Goal: Task Accomplishment & Management: Manage account settings

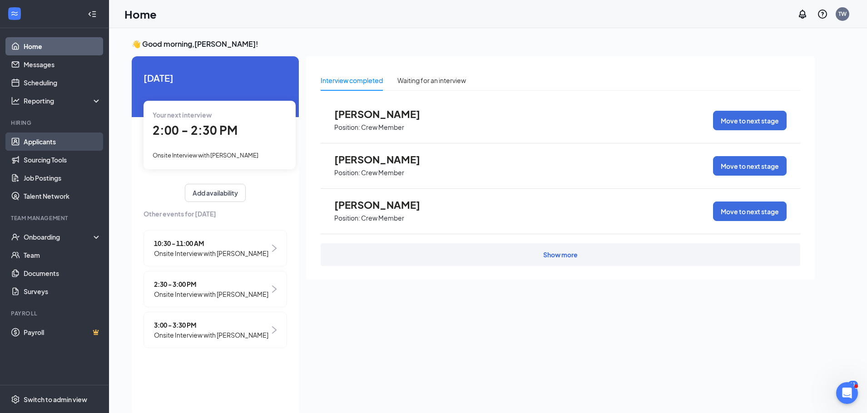
click at [40, 142] on link "Applicants" at bounding box center [63, 142] width 78 height 18
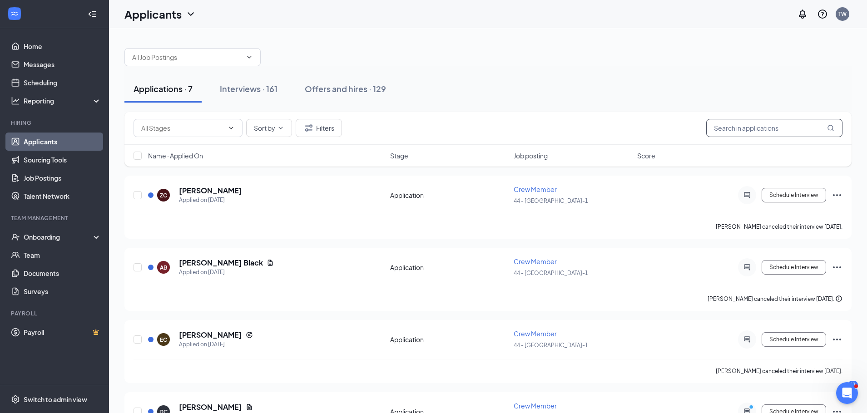
click at [739, 127] on input "text" at bounding box center [774, 128] width 136 height 18
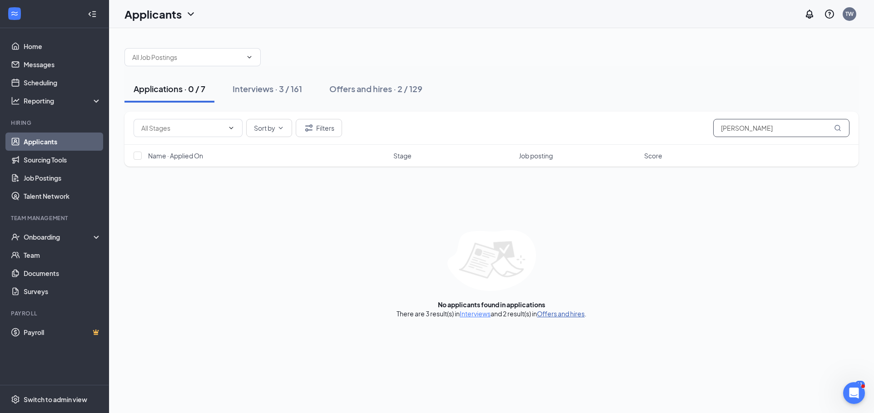
type input "johnson"
click at [569, 311] on link "Offers and hires" at bounding box center [561, 314] width 48 height 8
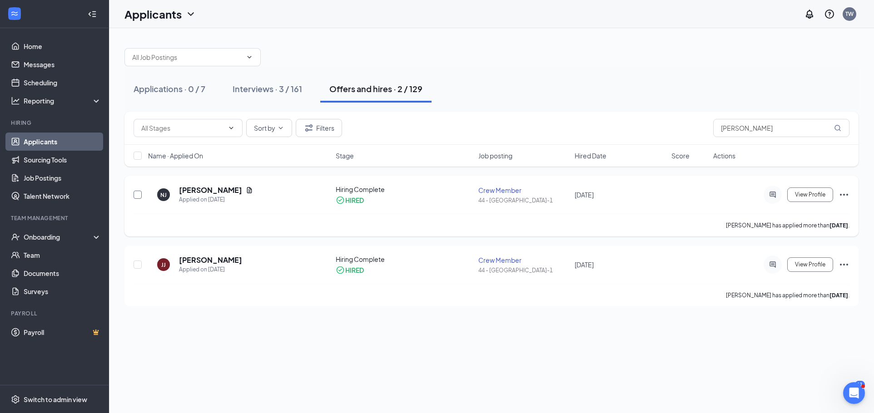
click at [137, 193] on input "checkbox" at bounding box center [137, 195] width 8 height 8
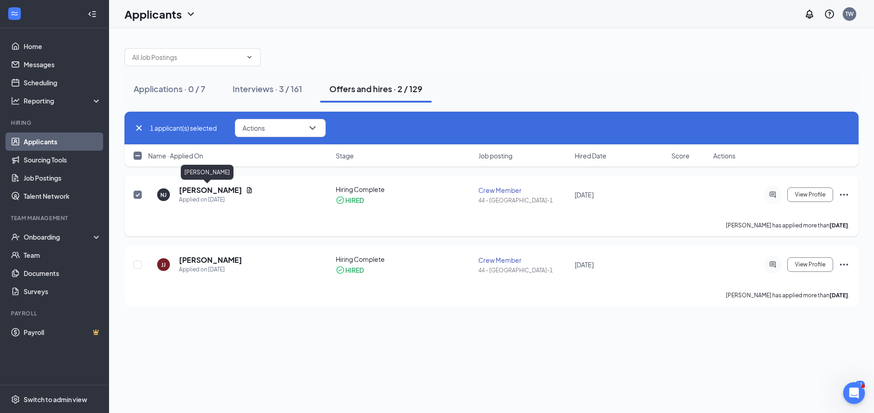
click at [204, 191] on h5 "Nia Johnson" at bounding box center [210, 190] width 63 height 10
checkbox input "false"
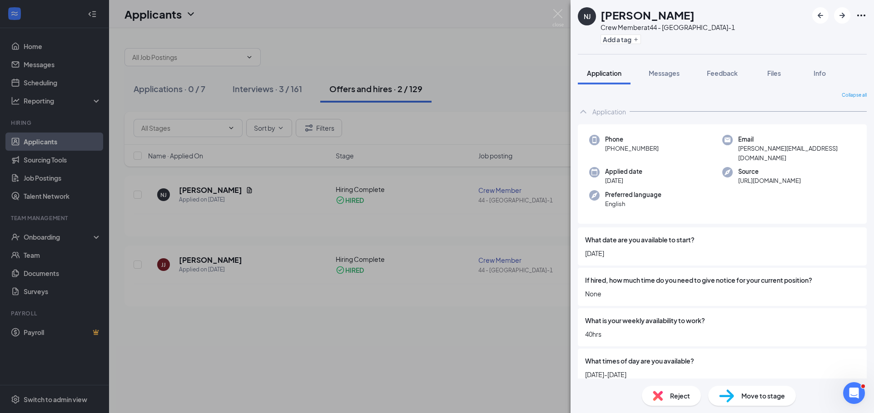
click at [741, 395] on span "Move to stage" at bounding box center [763, 396] width 44 height 10
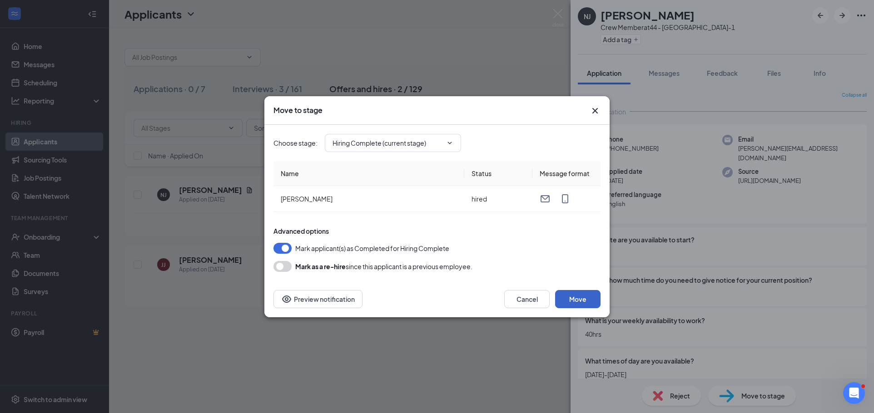
click at [588, 294] on button "Move" at bounding box center [577, 299] width 45 height 18
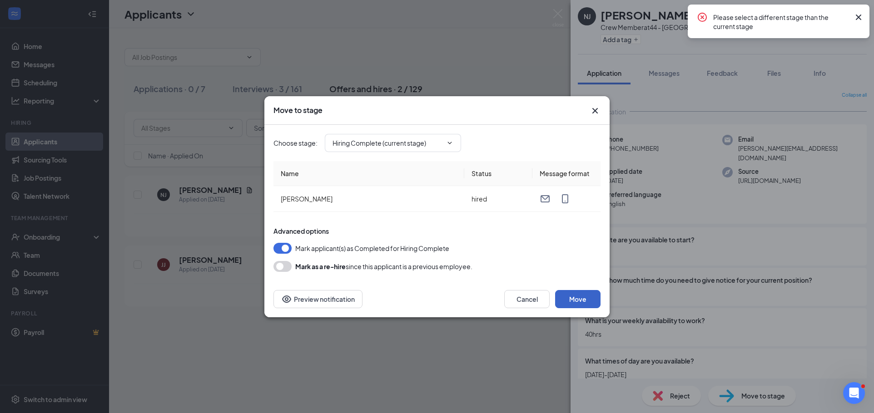
click at [579, 303] on button "Move" at bounding box center [577, 299] width 45 height 18
click at [451, 142] on icon "ChevronDown" at bounding box center [449, 142] width 7 height 7
click at [364, 158] on div "Application" at bounding box center [357, 160] width 34 height 10
type input "Application"
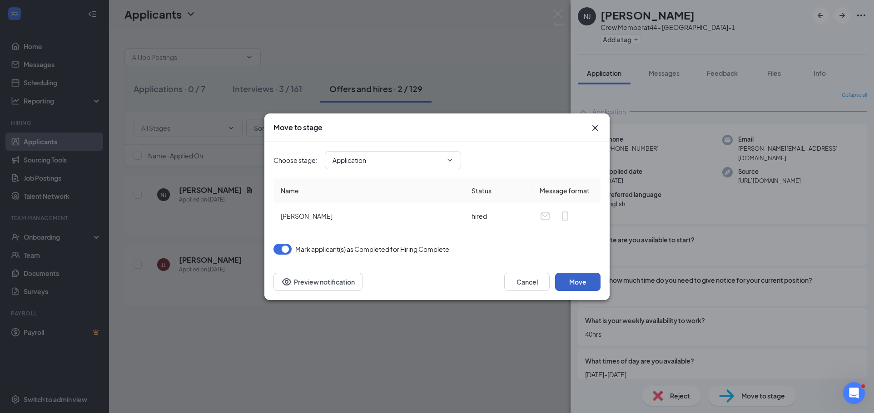
click at [578, 279] on button "Move" at bounding box center [577, 282] width 45 height 18
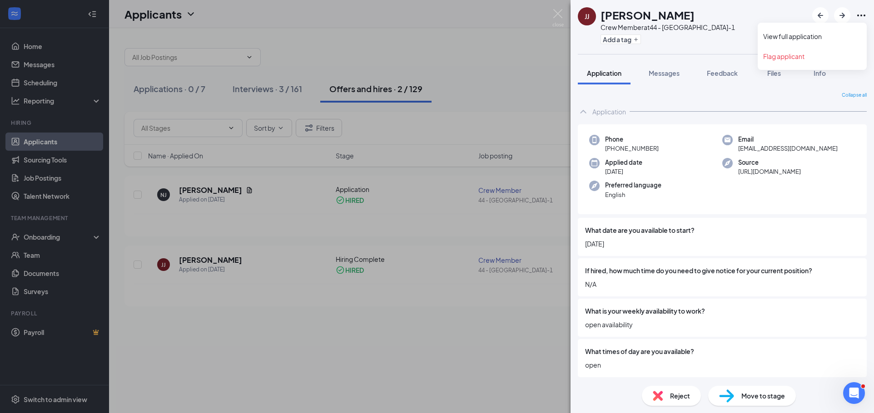
click at [858, 12] on icon "Ellipses" at bounding box center [860, 15] width 11 height 11
click at [194, 192] on div "JJ Jamila Johnson Crew Member at 44 - Covington-1 Add a tag Application Message…" at bounding box center [437, 206] width 874 height 413
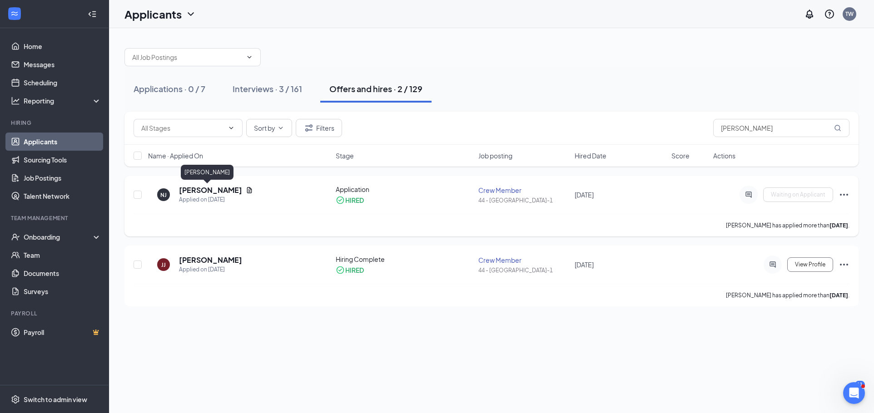
click at [195, 192] on h5 "Nia Johnson" at bounding box center [210, 190] width 63 height 10
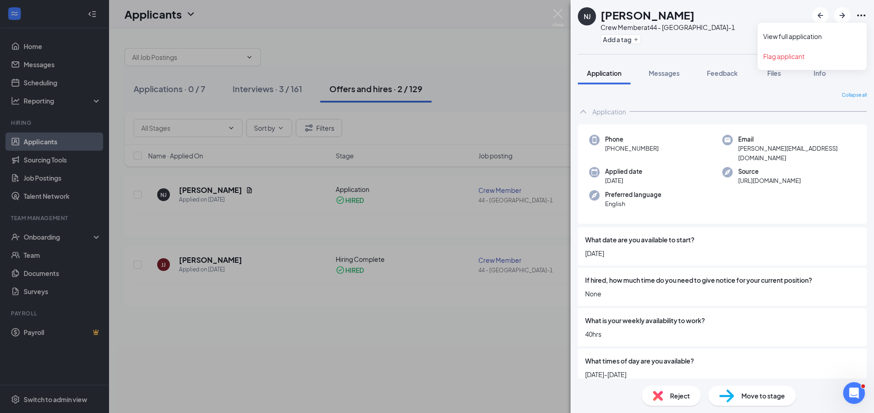
click at [864, 14] on icon "Ellipses" at bounding box center [860, 15] width 11 height 11
click at [810, 32] on link "View full application" at bounding box center [812, 36] width 98 height 9
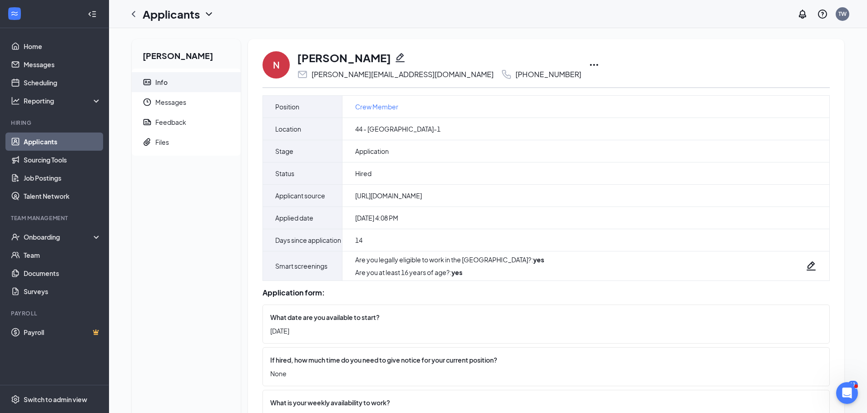
click at [588, 63] on icon "Ellipses" at bounding box center [593, 64] width 11 height 11
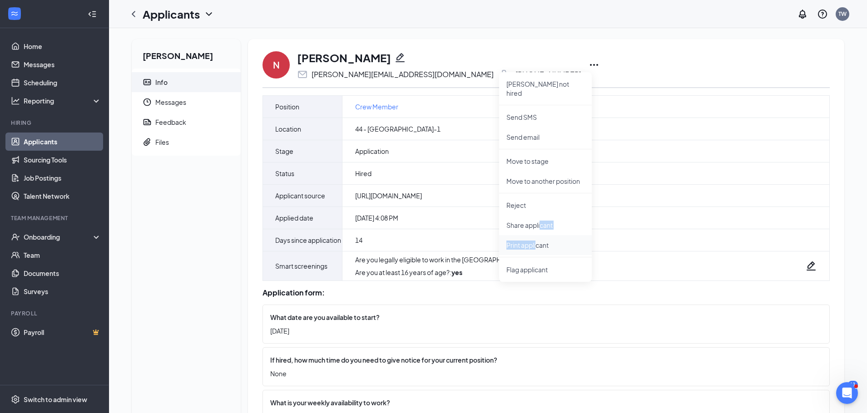
drag, startPoint x: 540, startPoint y: 226, endPoint x: 535, endPoint y: 236, distance: 11.6
click at [536, 235] on ul "Mark not hired Send SMS Send email Move to stage Move to another position Rejec…" at bounding box center [545, 177] width 93 height 210
click at [535, 241] on p "Print applicant" at bounding box center [545, 245] width 78 height 9
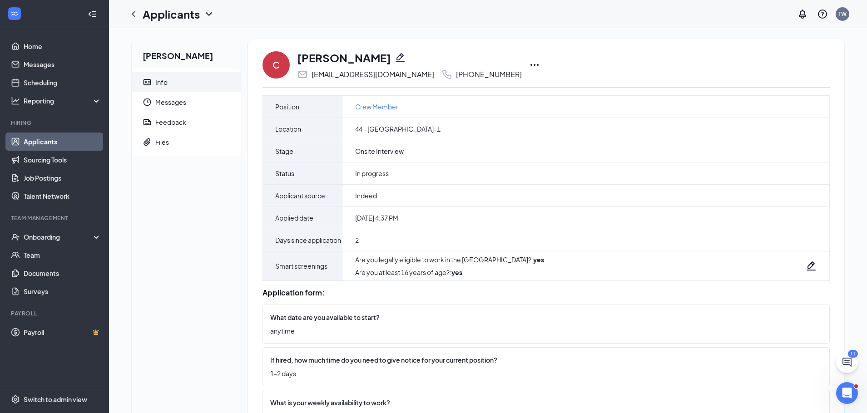
click at [529, 60] on icon "Ellipses" at bounding box center [534, 64] width 11 height 11
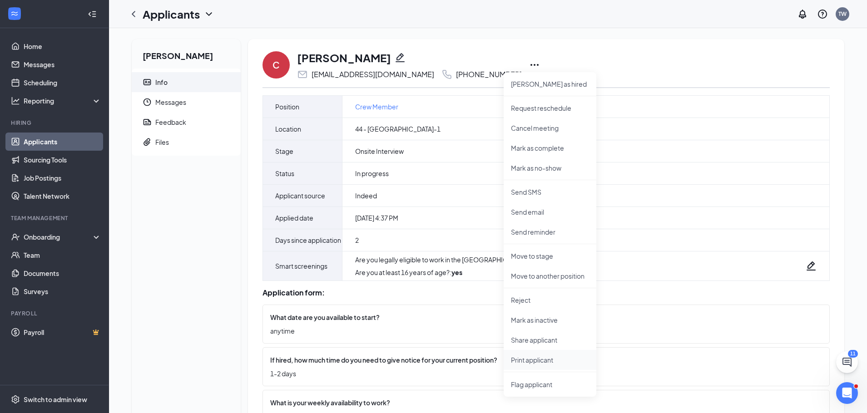
click at [563, 361] on p "Print applicant" at bounding box center [550, 359] width 78 height 9
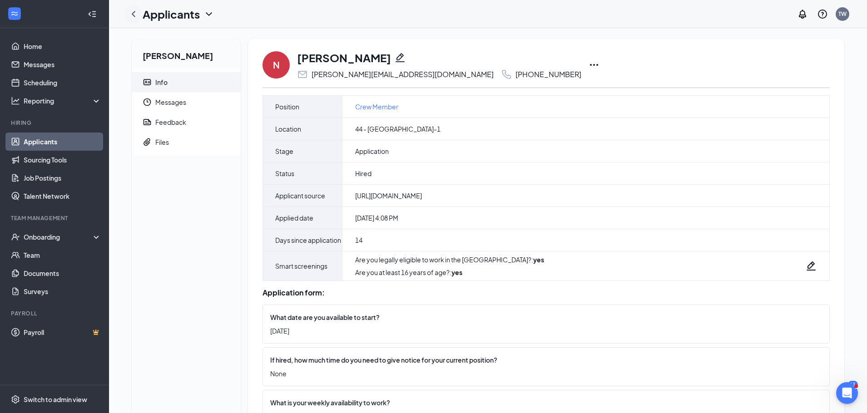
click at [130, 13] on icon "ChevronLeft" at bounding box center [133, 14] width 11 height 11
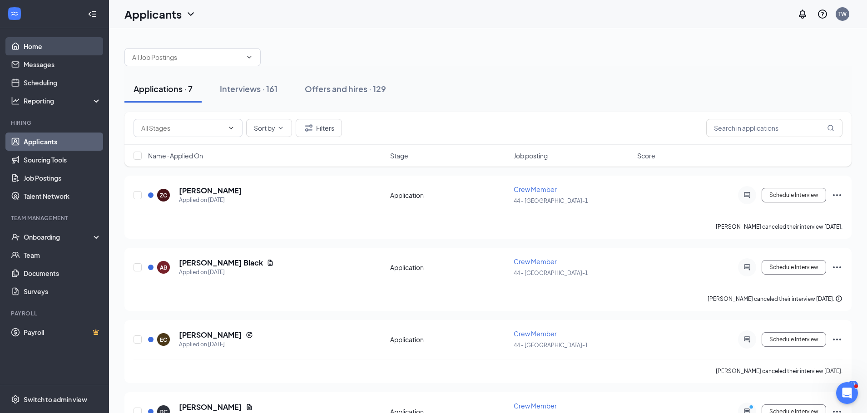
click at [45, 45] on link "Home" at bounding box center [63, 46] width 78 height 18
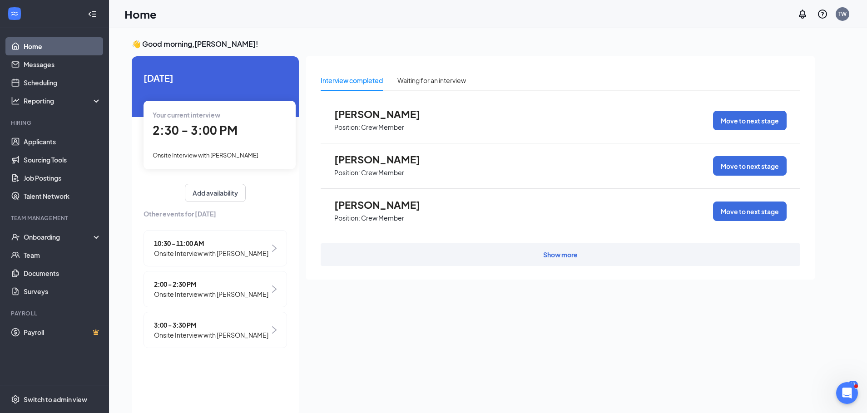
click at [229, 155] on span "Onsite Interview with Tylus Brown" at bounding box center [206, 155] width 106 height 7
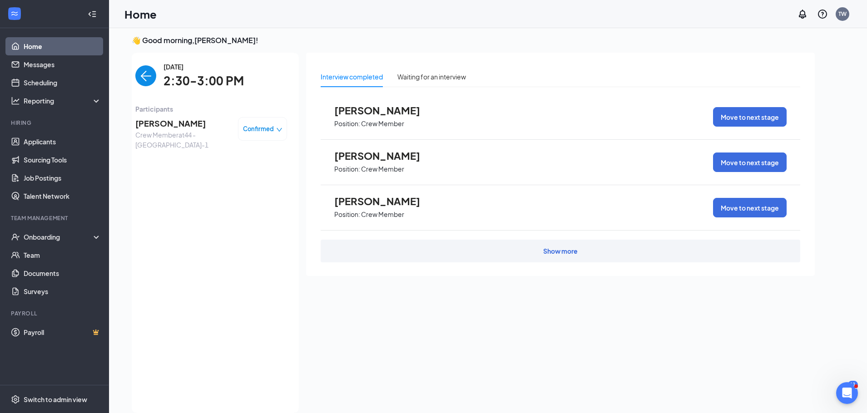
click at [173, 125] on span "[PERSON_NAME]" at bounding box center [182, 123] width 95 height 13
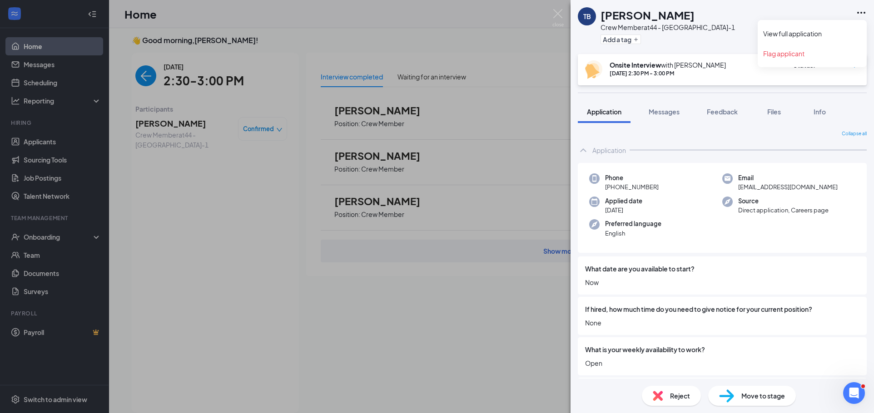
click at [860, 11] on icon "Ellipses" at bounding box center [860, 12] width 11 height 11
click at [830, 30] on link "View full application" at bounding box center [812, 33] width 98 height 9
click at [730, 395] on img at bounding box center [726, 396] width 15 height 13
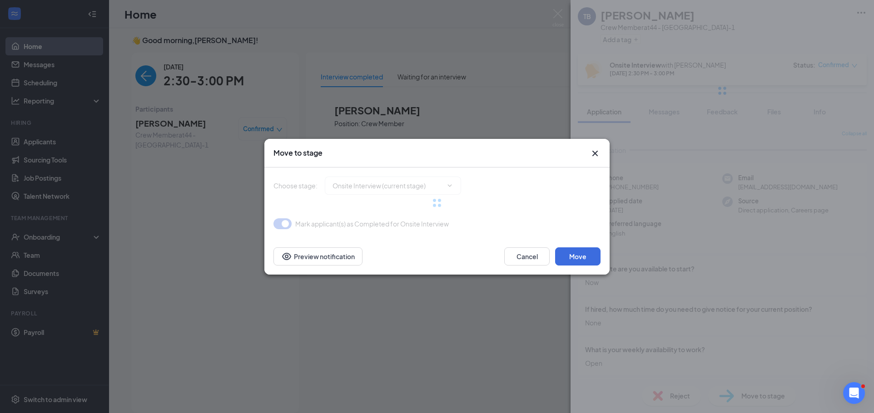
type input "Hiring Complete (final stage)"
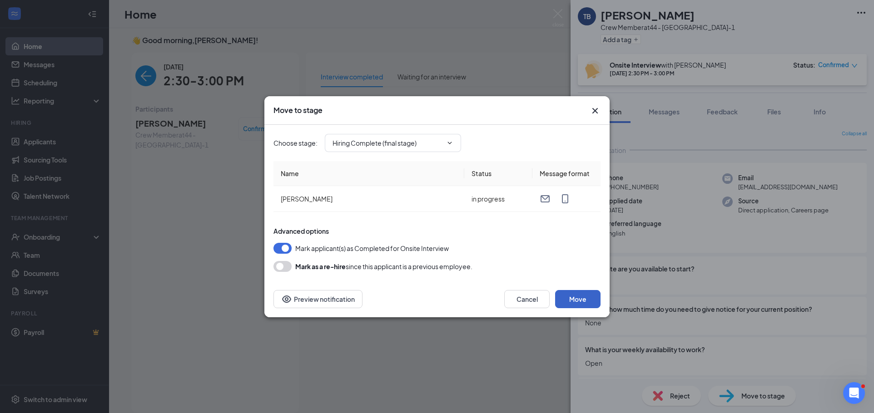
click at [579, 294] on button "Move" at bounding box center [577, 299] width 45 height 18
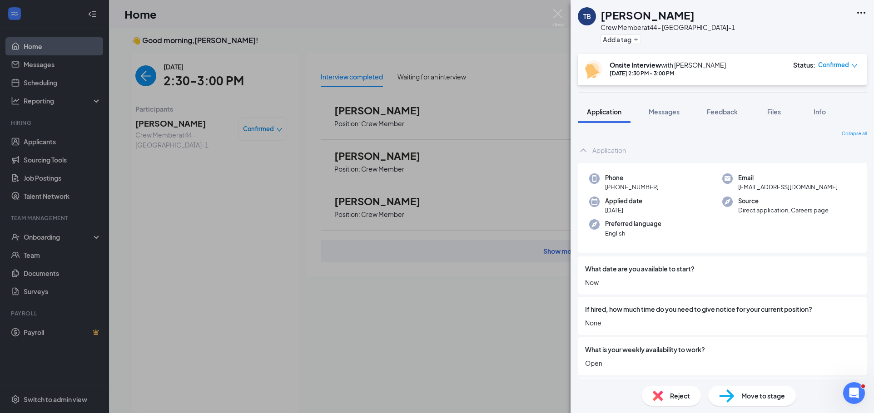
click at [51, 140] on div "TB Tylus Brown Crew Member at 44 - Covington-1 Add a tag Onsite Interview with …" at bounding box center [437, 206] width 874 height 413
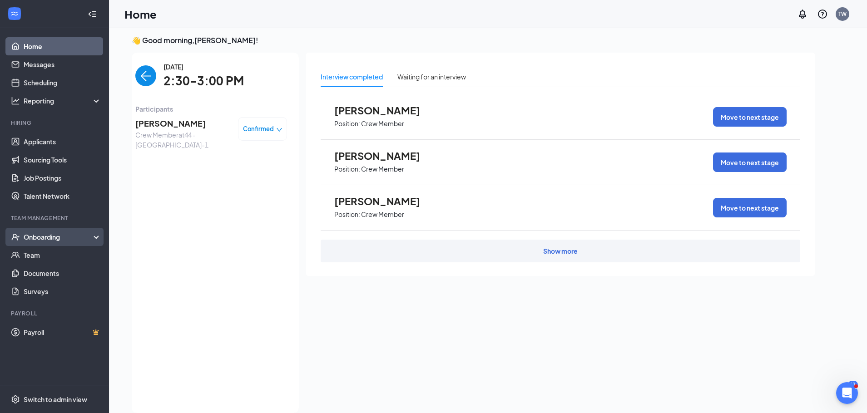
click at [50, 234] on div "Onboarding" at bounding box center [59, 236] width 70 height 9
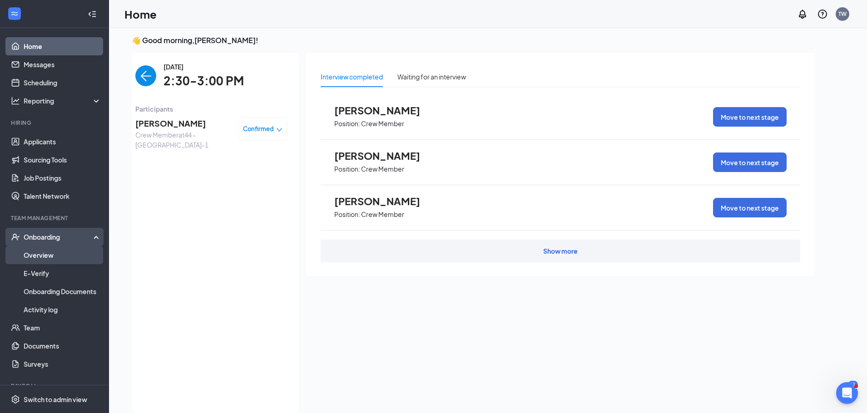
click at [42, 252] on link "Overview" at bounding box center [63, 255] width 78 height 18
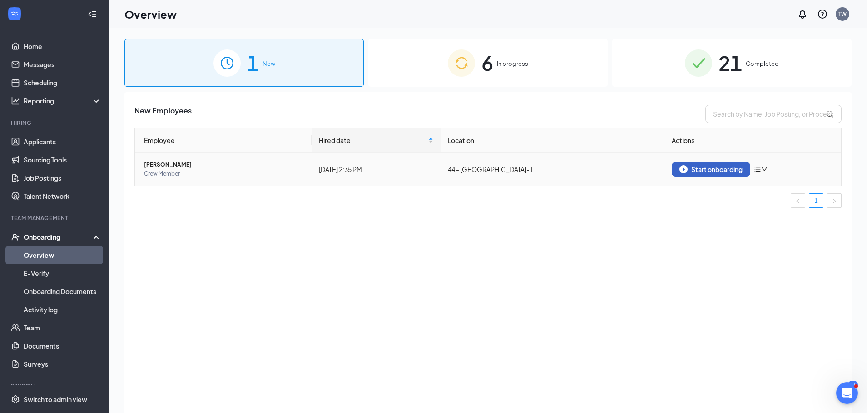
click at [718, 171] on div "Start onboarding" at bounding box center [710, 169] width 63 height 8
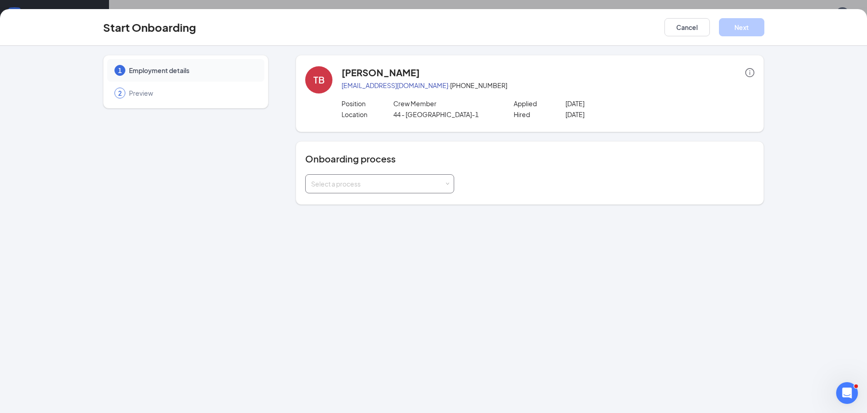
click at [435, 187] on div "Select a process" at bounding box center [377, 183] width 133 height 9
click at [358, 203] on span "General Onboarding Process" at bounding box center [352, 203] width 87 height 8
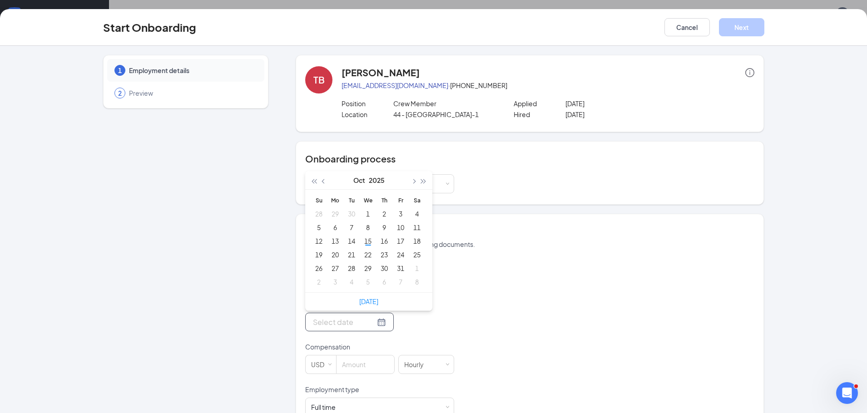
click at [321, 318] on input "Start date" at bounding box center [344, 321] width 62 height 11
type input "Oct 15, 2025"
click at [363, 244] on div "15" at bounding box center [367, 241] width 11 height 11
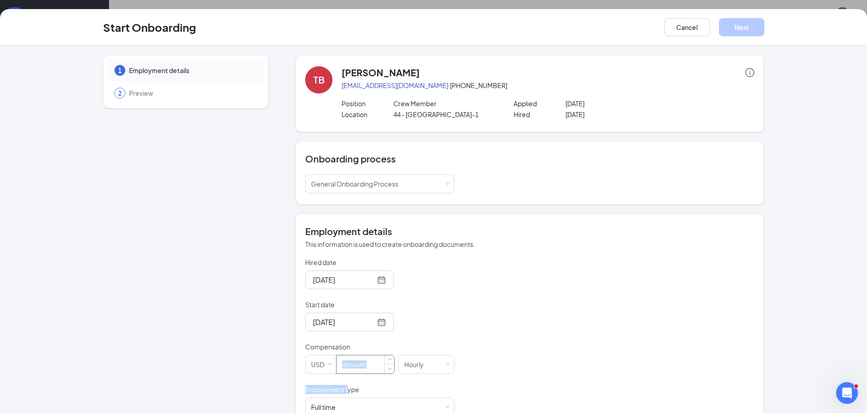
drag, startPoint x: 345, startPoint y: 375, endPoint x: 345, endPoint y: 367, distance: 8.6
click at [345, 368] on form "Hired date Oct 15, 2025 Start date Oct 15, 2025 Oct 2025 Su Mo Tu We Th Fr Sa 2…" at bounding box center [379, 337] width 149 height 159
drag, startPoint x: 528, startPoint y: 248, endPoint x: 484, endPoint y: 291, distance: 61.0
click at [513, 267] on div "Employment details This information is used to create onboarding documents. Hir…" at bounding box center [529, 321] width 449 height 192
click at [349, 364] on input at bounding box center [365, 364] width 58 height 18
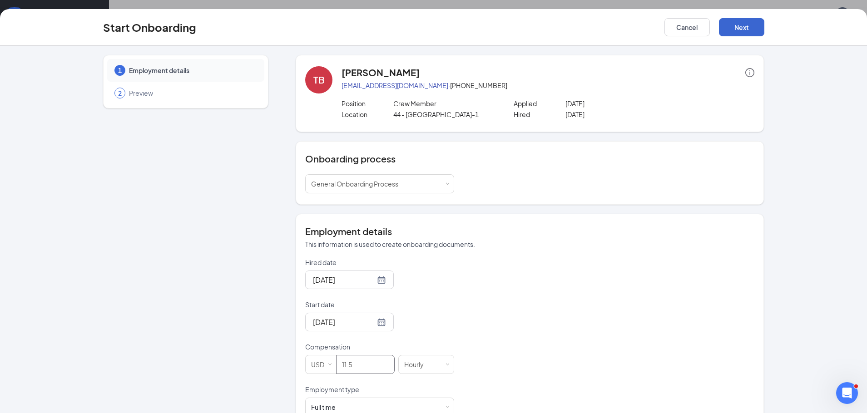
type input "11.5"
click at [745, 29] on button "Next" at bounding box center [741, 27] width 45 height 18
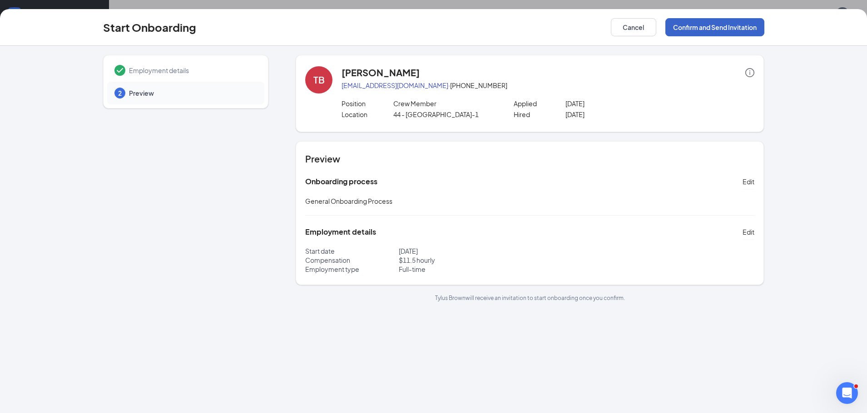
click at [745, 29] on button "Confirm and Send Invitation" at bounding box center [714, 27] width 99 height 18
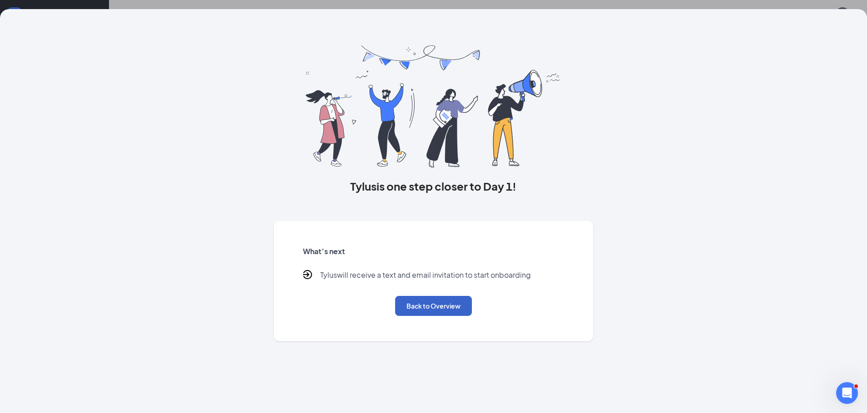
click at [450, 302] on button "Back to Overview" at bounding box center [433, 306] width 77 height 20
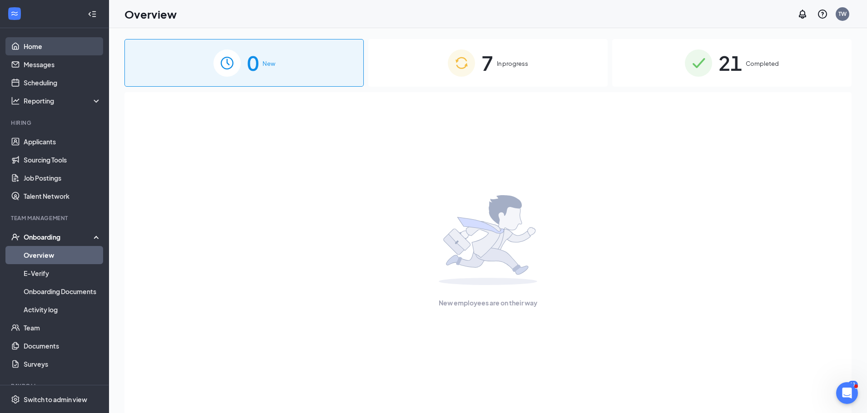
click at [39, 39] on link "Home" at bounding box center [63, 46] width 78 height 18
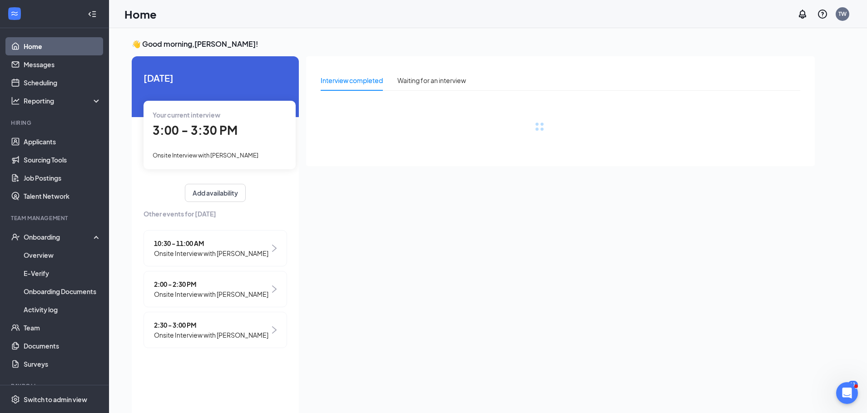
click at [223, 138] on div "3:00 - 3:30 PM" at bounding box center [220, 130] width 134 height 19
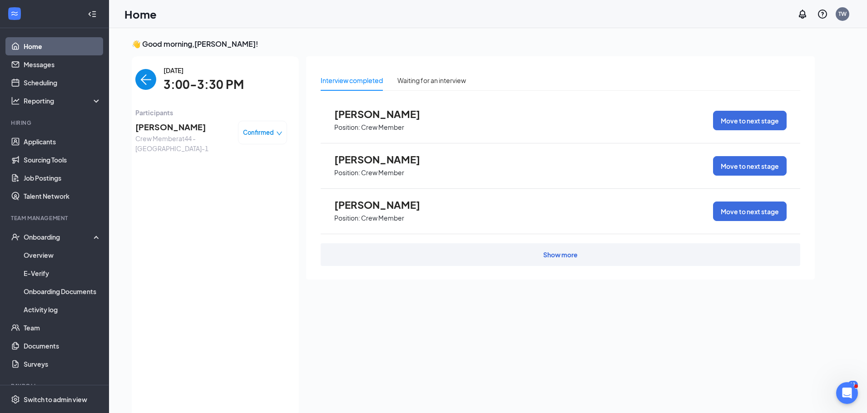
scroll to position [4, 0]
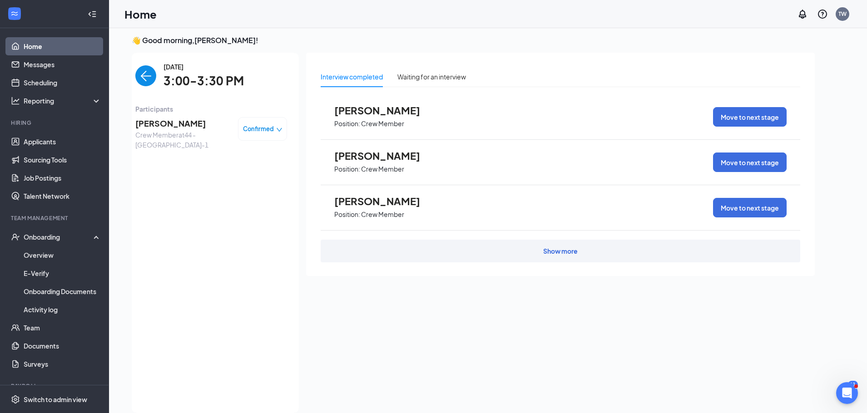
click at [142, 77] on img "back-button" at bounding box center [145, 75] width 21 height 21
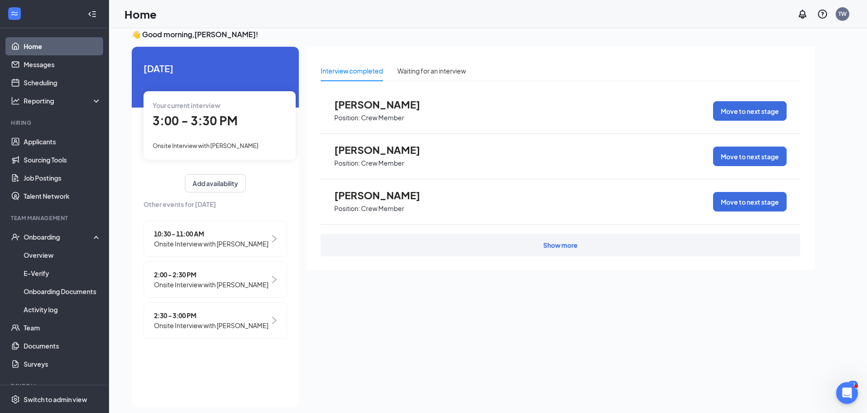
scroll to position [0, 0]
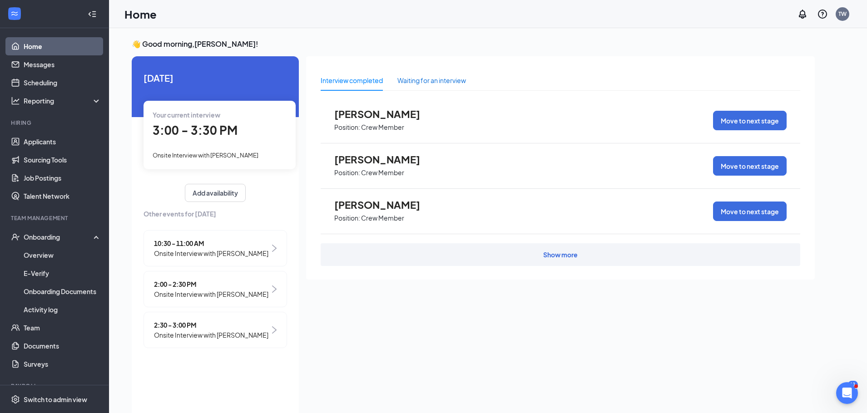
click at [459, 79] on div "Waiting for an interview" at bounding box center [431, 80] width 69 height 10
click at [353, 76] on div "Interview completed" at bounding box center [352, 80] width 62 height 10
click at [257, 151] on div "Onsite Interview with Raymar James" at bounding box center [220, 155] width 134 height 10
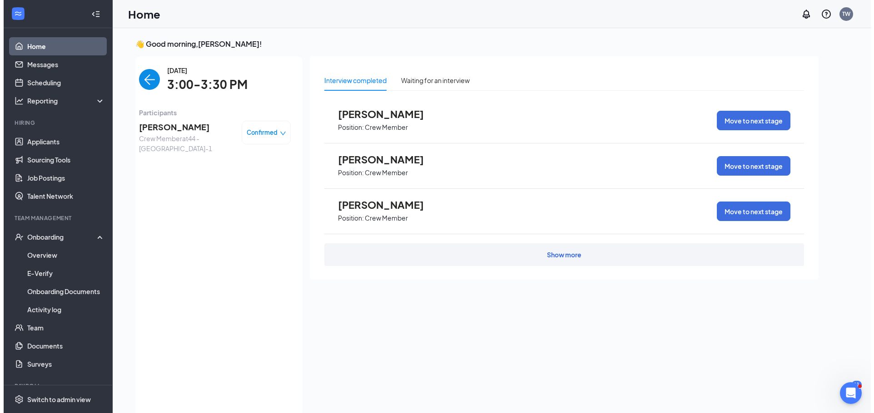
scroll to position [4, 0]
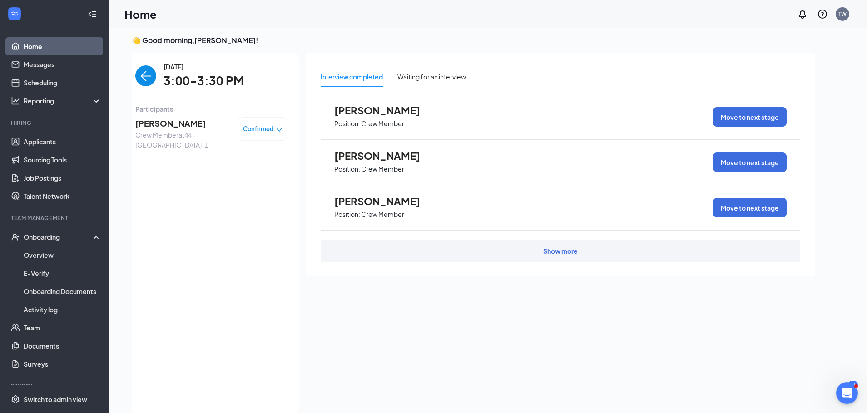
click at [183, 126] on span "[PERSON_NAME]" at bounding box center [182, 123] width 95 height 13
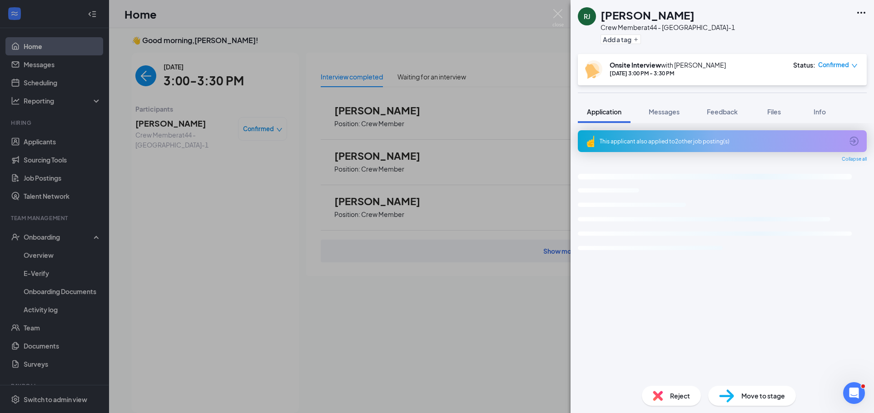
click at [865, 11] on icon "Ellipses" at bounding box center [860, 12] width 11 height 11
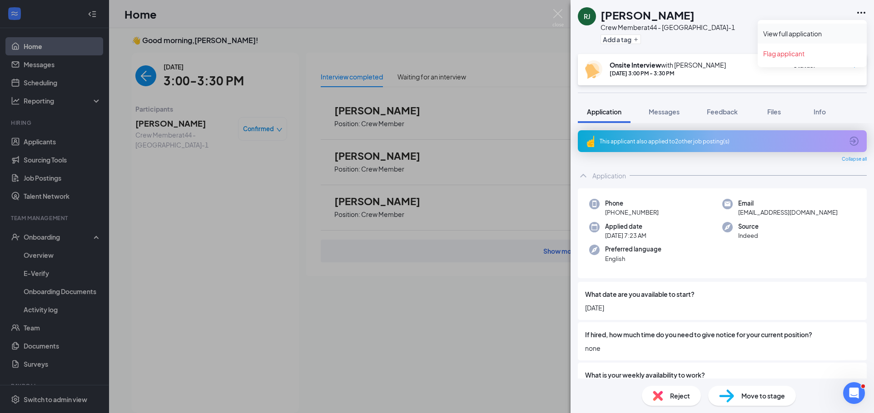
click at [833, 35] on link "View full application" at bounding box center [812, 33] width 98 height 9
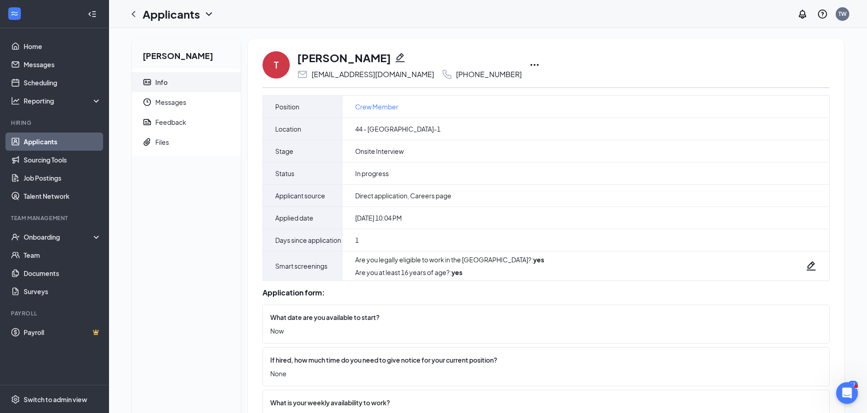
click at [529, 63] on icon "Ellipses" at bounding box center [534, 64] width 11 height 11
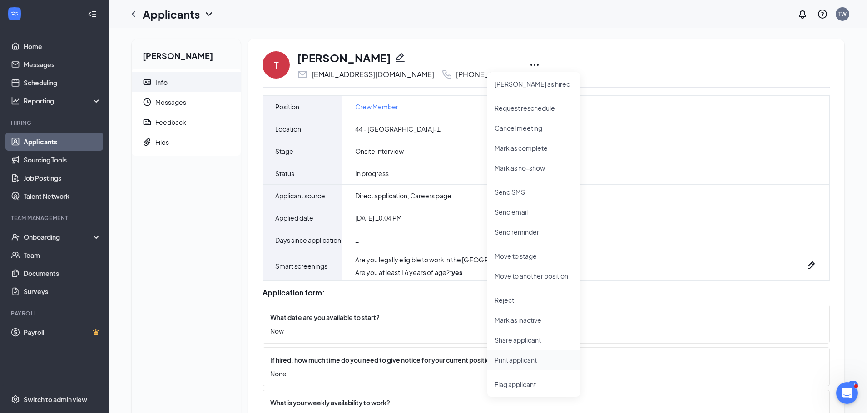
click at [519, 359] on p "Print applicant" at bounding box center [533, 359] width 78 height 9
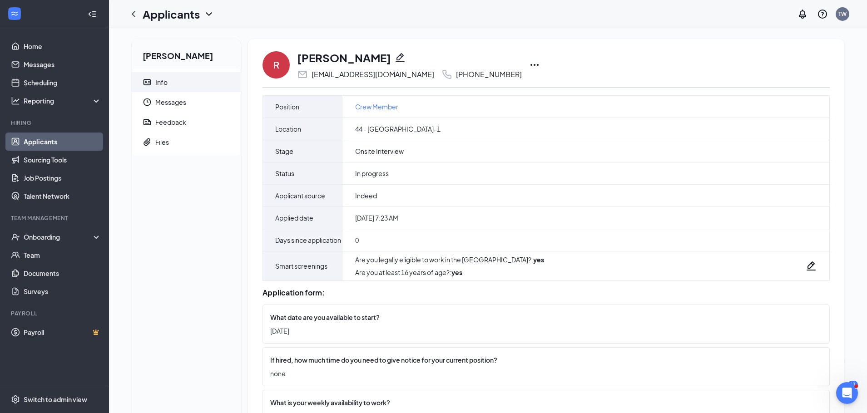
click at [529, 67] on icon "Ellipses" at bounding box center [534, 64] width 11 height 11
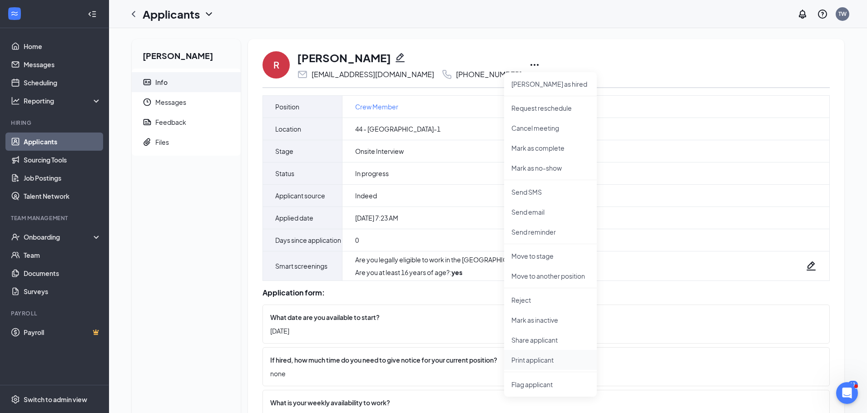
click at [527, 358] on p "Print applicant" at bounding box center [550, 359] width 78 height 9
